Goal: Transaction & Acquisition: Purchase product/service

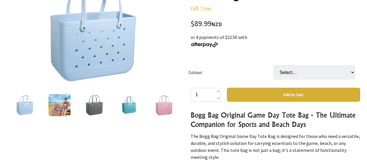
scroll to position [102, 0]
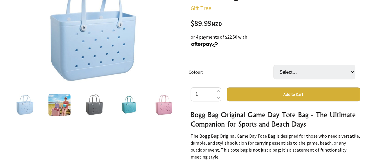
click at [315, 59] on td "Select… BLue Light gray Rose red Red Khaki Yellow Pink Lake green Brown Purple …" at bounding box center [316, 72] width 85 height 31
click at [317, 70] on select "Select… BLue Light gray Rose red Red Khaki Yellow Pink Lake green Brown Purple …" at bounding box center [315, 72] width 82 height 15
select select "Yellow"
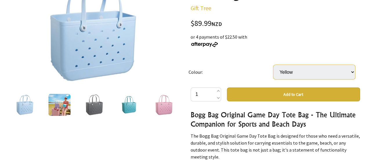
click at [274, 65] on select "Select… BLue Light gray Rose red Red Khaki Yellow Pink Lake green Brown Purple …" at bounding box center [315, 72] width 82 height 15
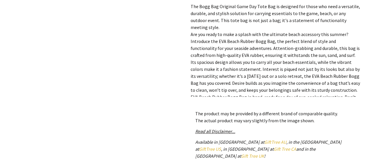
scroll to position [231, 0]
drag, startPoint x: 218, startPoint y: 39, endPoint x: 272, endPoint y: 40, distance: 54.0
click at [272, 40] on p "The Bogg Bag Original Game Day Tote Bag is designed for those who need a versat…" at bounding box center [276, 59] width 170 height 112
copy p "EVA Beach Rubber Bogg Bag"
click at [308, 71] on p "The Bogg Bag Original Game Day Tote Bag is designed for those who need a versat…" at bounding box center [276, 59] width 170 height 112
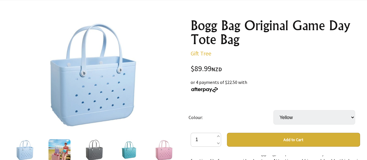
scroll to position [59, 0]
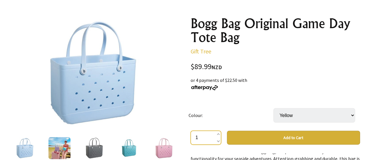
drag, startPoint x: 212, startPoint y: 138, endPoint x: 186, endPoint y: 139, distance: 25.6
type input "30"
click at [298, 134] on button "Add to Cart" at bounding box center [293, 138] width 133 height 14
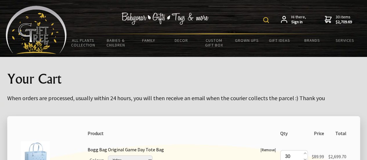
click at [265, 22] on img at bounding box center [266, 20] width 6 height 6
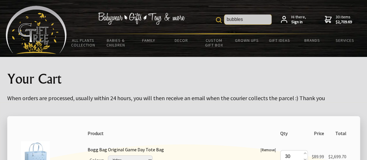
type input "bubbles"
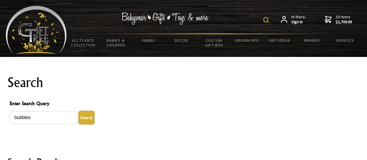
click at [267, 19] on img at bounding box center [266, 20] width 6 height 6
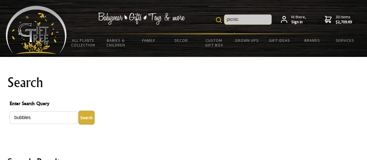
type input "picnic"
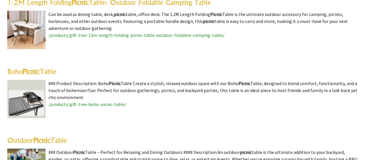
scroll to position [892, 0]
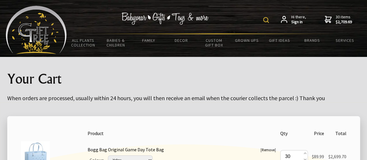
click at [35, 150] on img at bounding box center [35, 155] width 29 height 29
click at [131, 151] on link "Bogg Bag Original Game Day Tote Bag" at bounding box center [126, 150] width 76 height 6
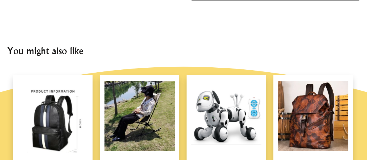
scroll to position [404, 0]
